Goal: Obtain resource: Download file/media

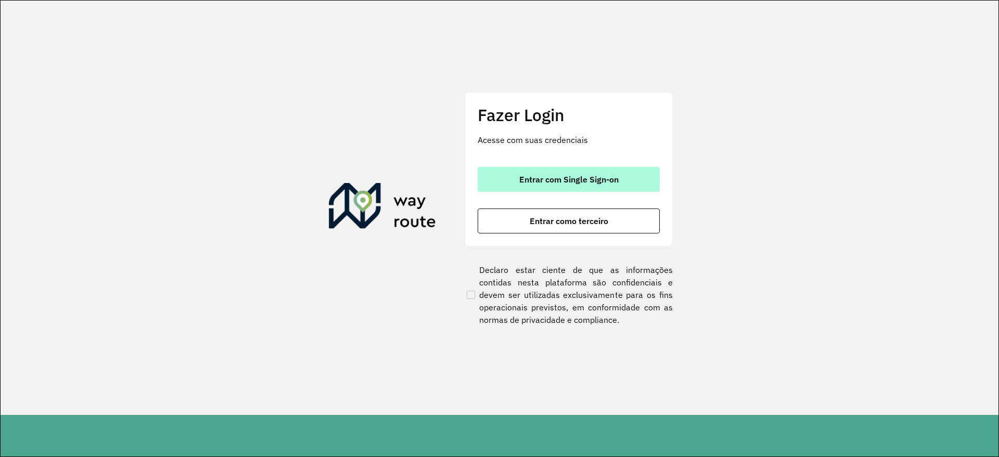
click at [586, 176] on span "Entrar com Single Sign-on" at bounding box center [568, 179] width 99 height 8
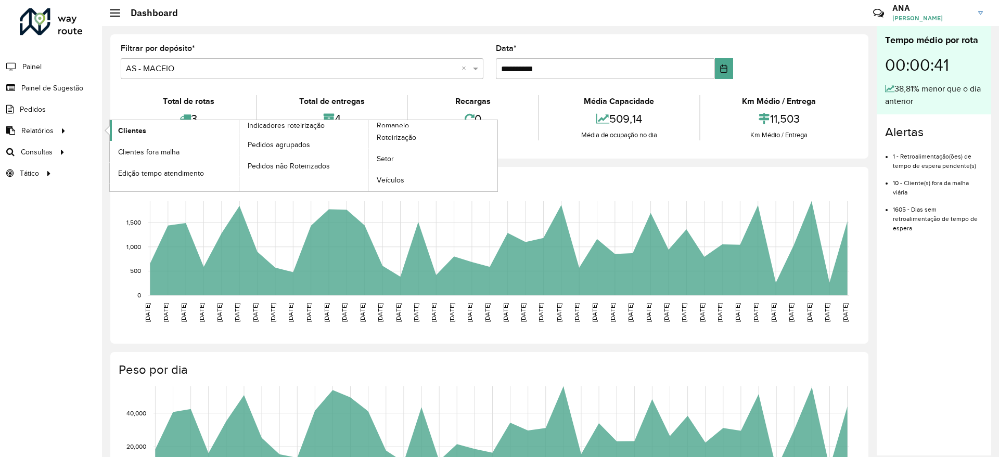
click at [122, 133] on span "Clientes" at bounding box center [132, 130] width 28 height 11
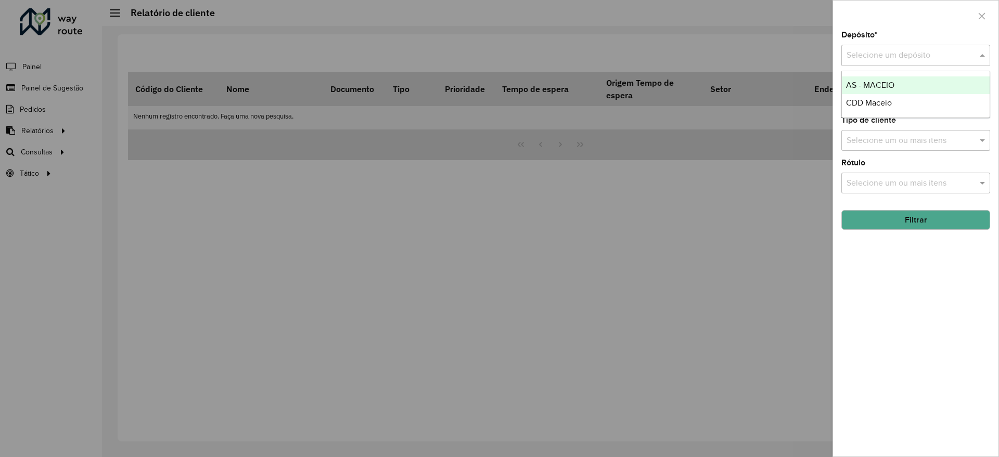
click at [852, 63] on div "Selecione um depósito" at bounding box center [915, 55] width 149 height 21
click at [861, 99] on span "CDD Maceio" at bounding box center [869, 102] width 46 height 9
click at [913, 227] on button "Filtrar" at bounding box center [915, 220] width 149 height 20
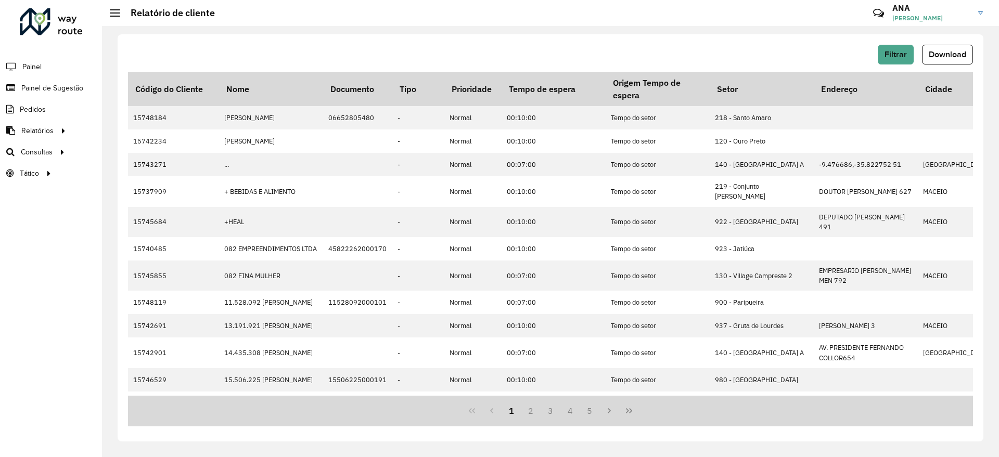
click at [941, 60] on button "Download" at bounding box center [947, 55] width 51 height 20
click at [891, 51] on span "Filtrar" at bounding box center [895, 54] width 22 height 9
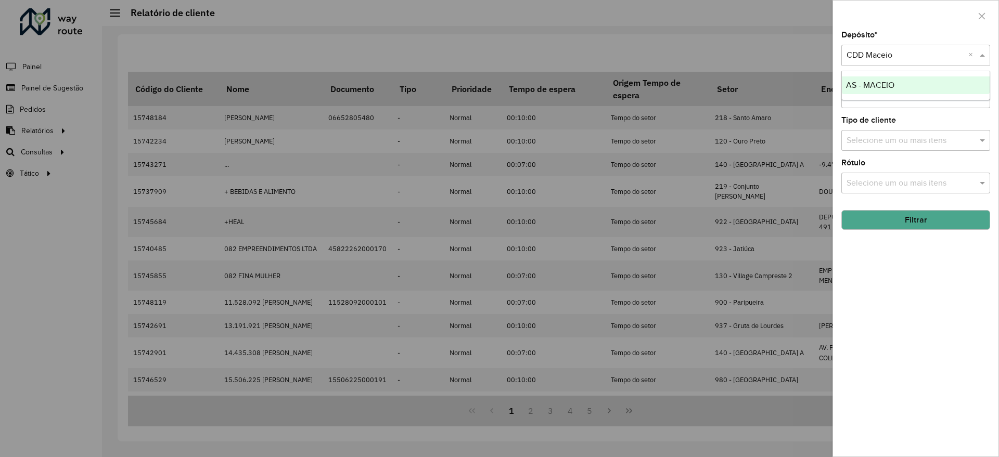
click at [897, 53] on input "text" at bounding box center [905, 55] width 118 height 12
click at [890, 84] on span "AS - MACEIO" at bounding box center [870, 85] width 48 height 9
click at [937, 216] on button "Filtrar" at bounding box center [915, 220] width 149 height 20
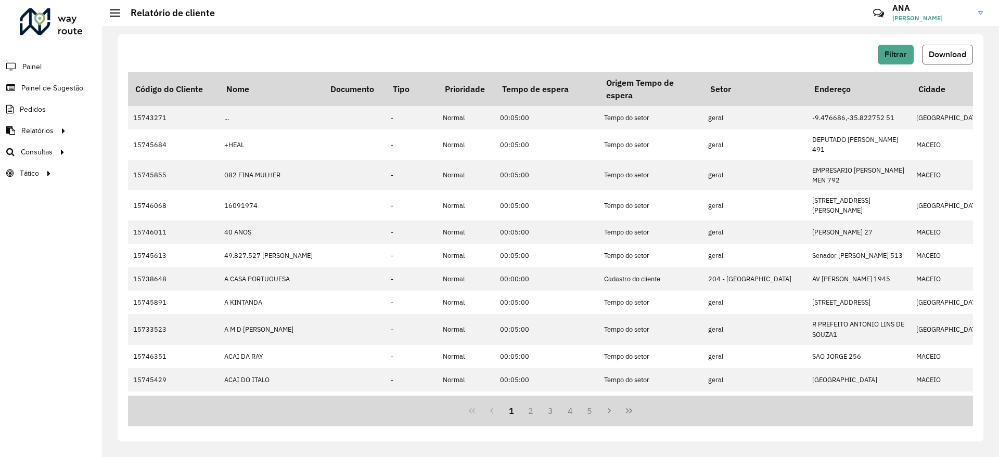
click at [960, 51] on span "Download" at bounding box center [947, 54] width 37 height 9
click at [912, 45] on hb-button "Filtrar" at bounding box center [898, 55] width 40 height 20
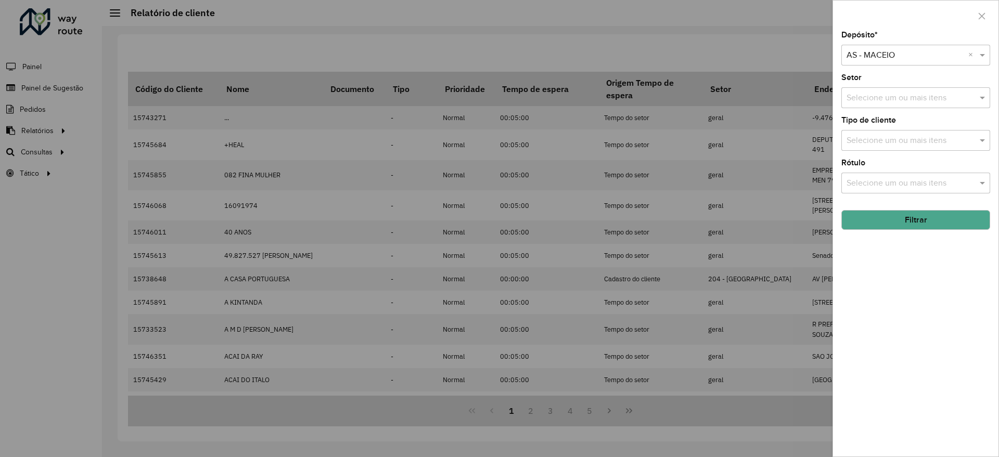
click at [918, 222] on button "Filtrar" at bounding box center [915, 220] width 149 height 20
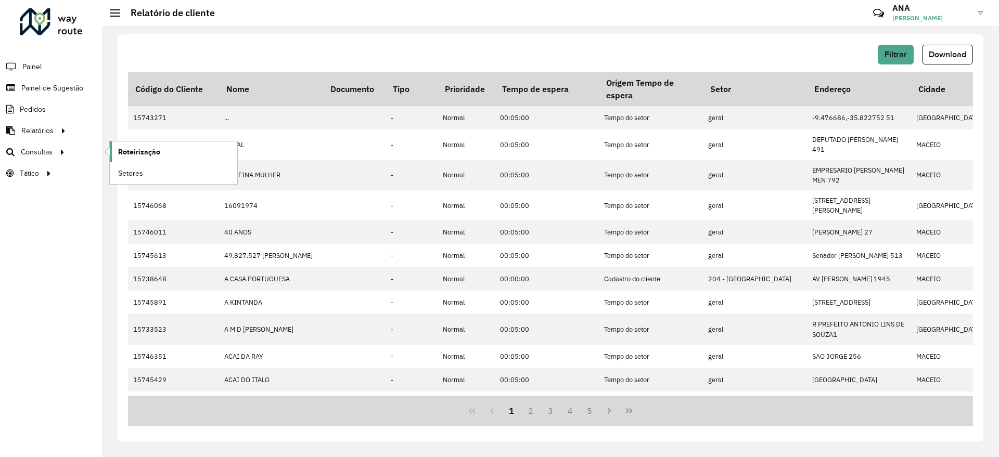
click at [120, 155] on span "Roteirização" at bounding box center [139, 152] width 42 height 11
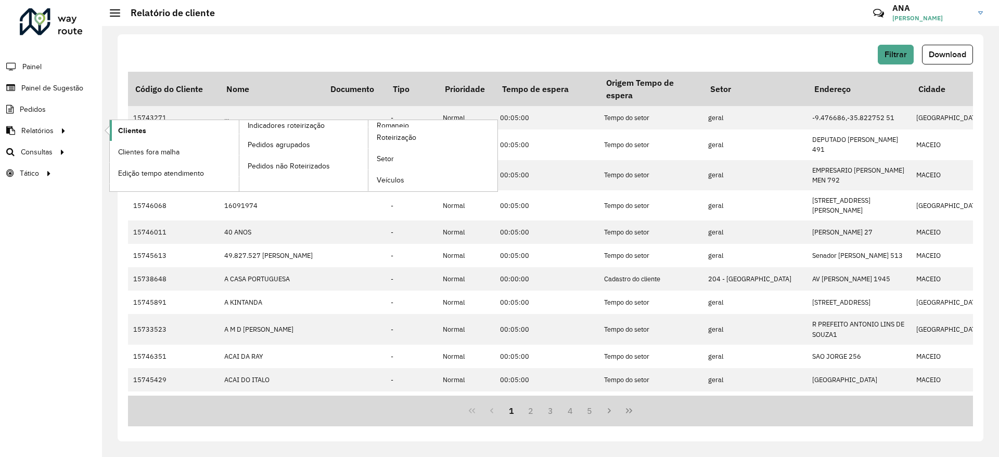
click at [137, 133] on span "Clientes" at bounding box center [132, 130] width 28 height 11
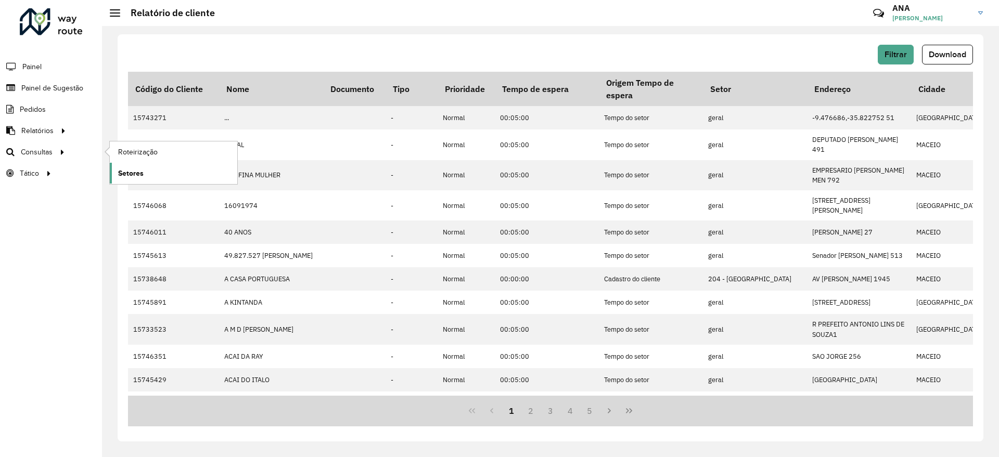
click at [138, 172] on span "Setores" at bounding box center [130, 173] width 25 height 11
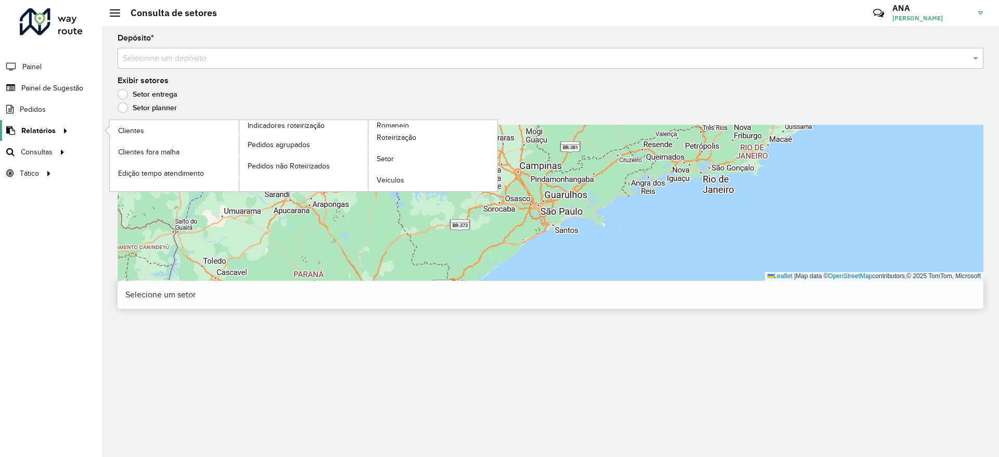
click at [44, 129] on span "Relatórios" at bounding box center [38, 130] width 34 height 11
click at [118, 134] on link "Clientes" at bounding box center [174, 130] width 129 height 21
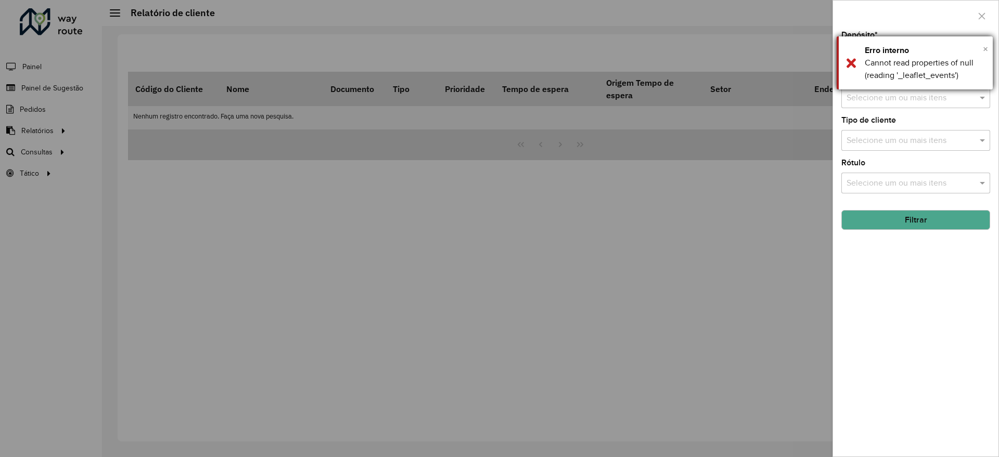
click at [983, 45] on span "×" at bounding box center [985, 48] width 5 height 11
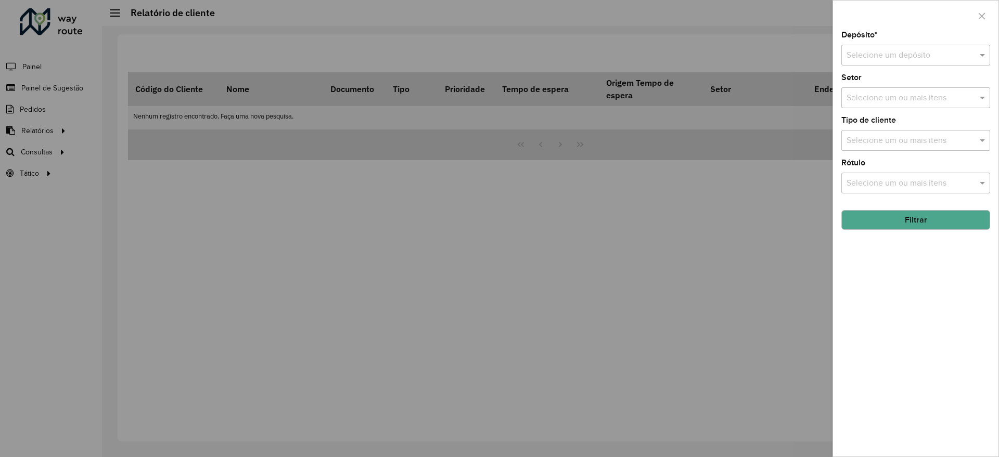
click at [959, 66] on div "Depósito * Selecione um depósito Setor Selecione um ou mais itens Tipo de clien…" at bounding box center [915, 244] width 165 height 426
click at [952, 57] on input "text" at bounding box center [905, 55] width 118 height 12
click at [942, 80] on div "AS - MACEIO" at bounding box center [916, 85] width 148 height 18
click at [943, 221] on button "Filtrar" at bounding box center [915, 220] width 149 height 20
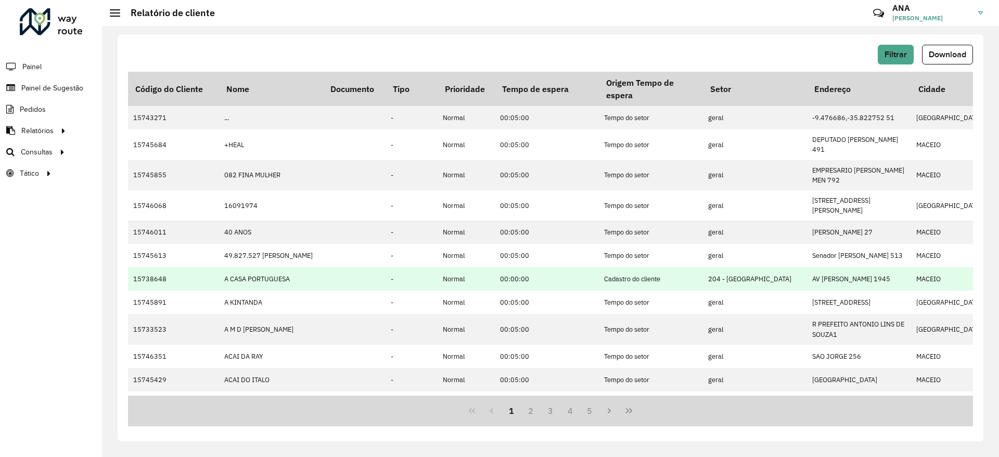
scroll to position [230, 0]
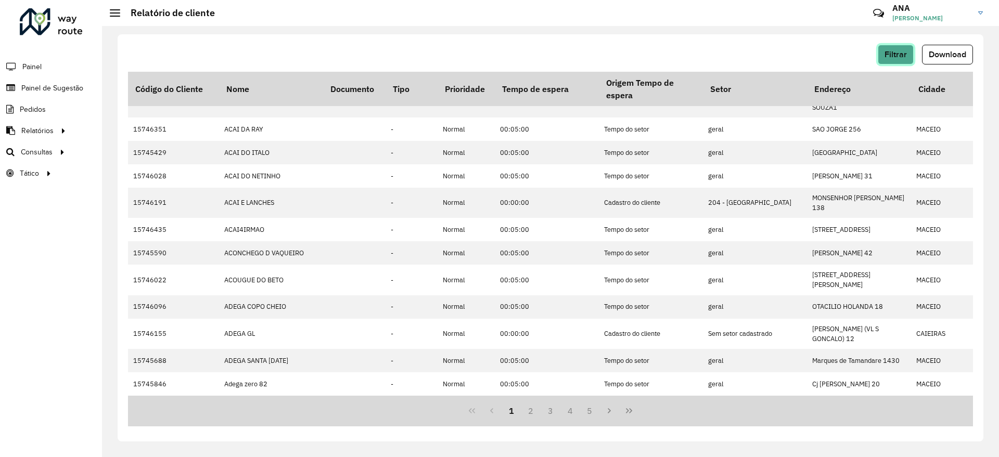
click at [898, 59] on button "Filtrar" at bounding box center [896, 55] width 36 height 20
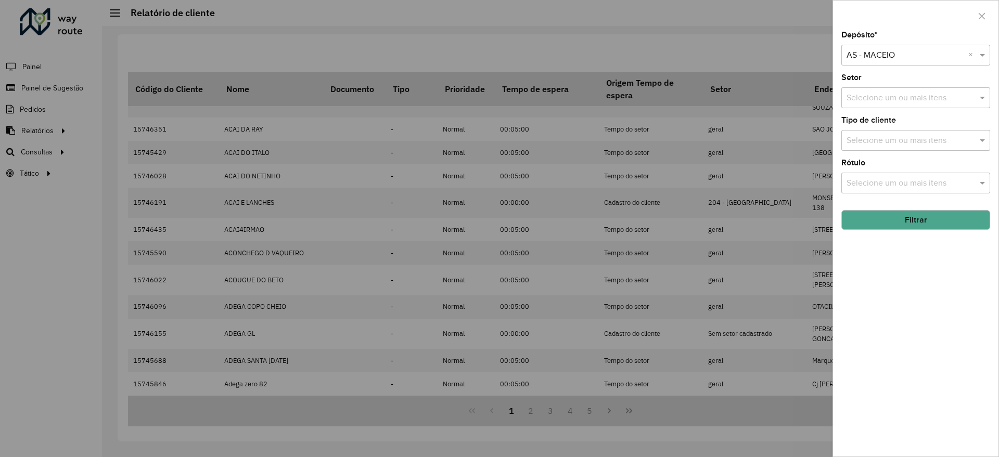
click at [887, 219] on button "Filtrar" at bounding box center [915, 220] width 149 height 20
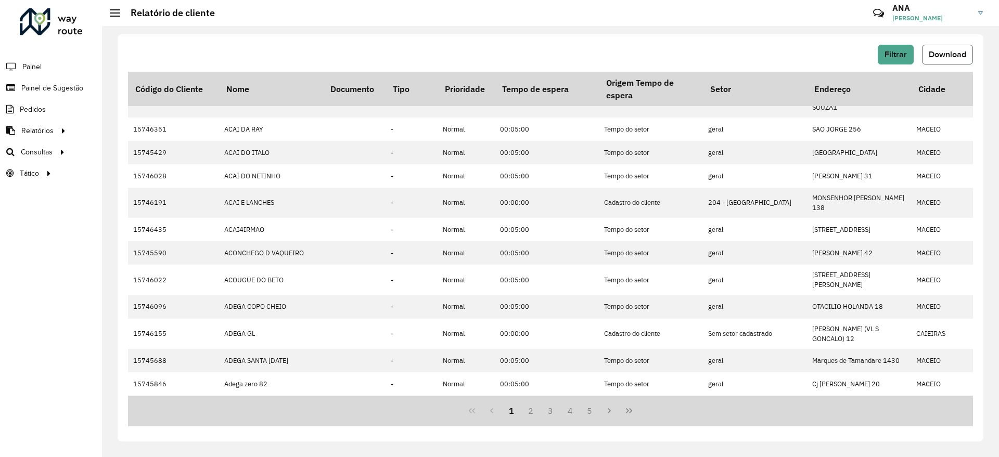
click at [948, 58] on span "Download" at bounding box center [947, 54] width 37 height 9
